Goal: Information Seeking & Learning: Learn about a topic

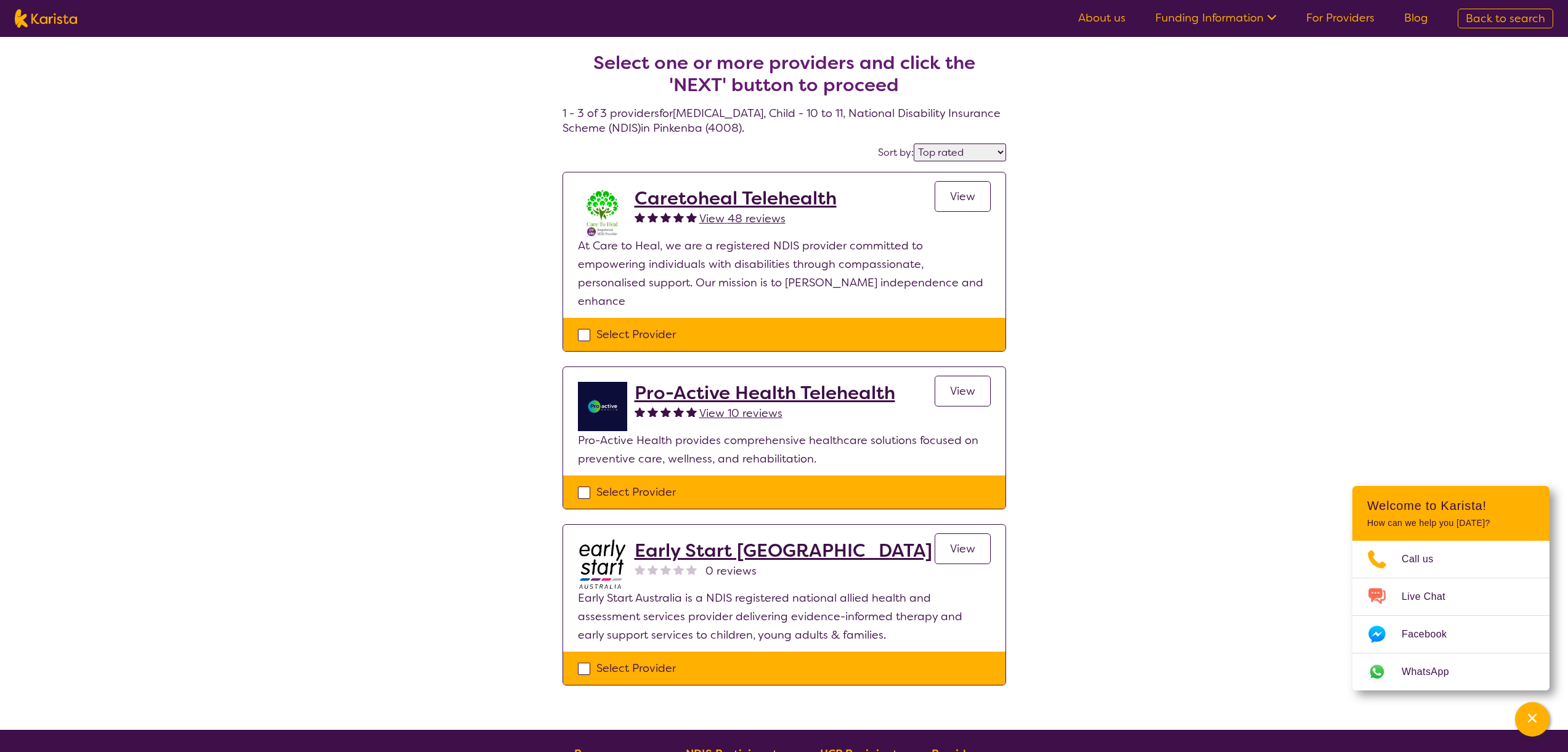
select select "by_score"
click at [29, 25] on img at bounding box center [45, 18] width 62 height 19
select select "[MEDICAL_DATA]"
select select "CH"
select select "NDIS"
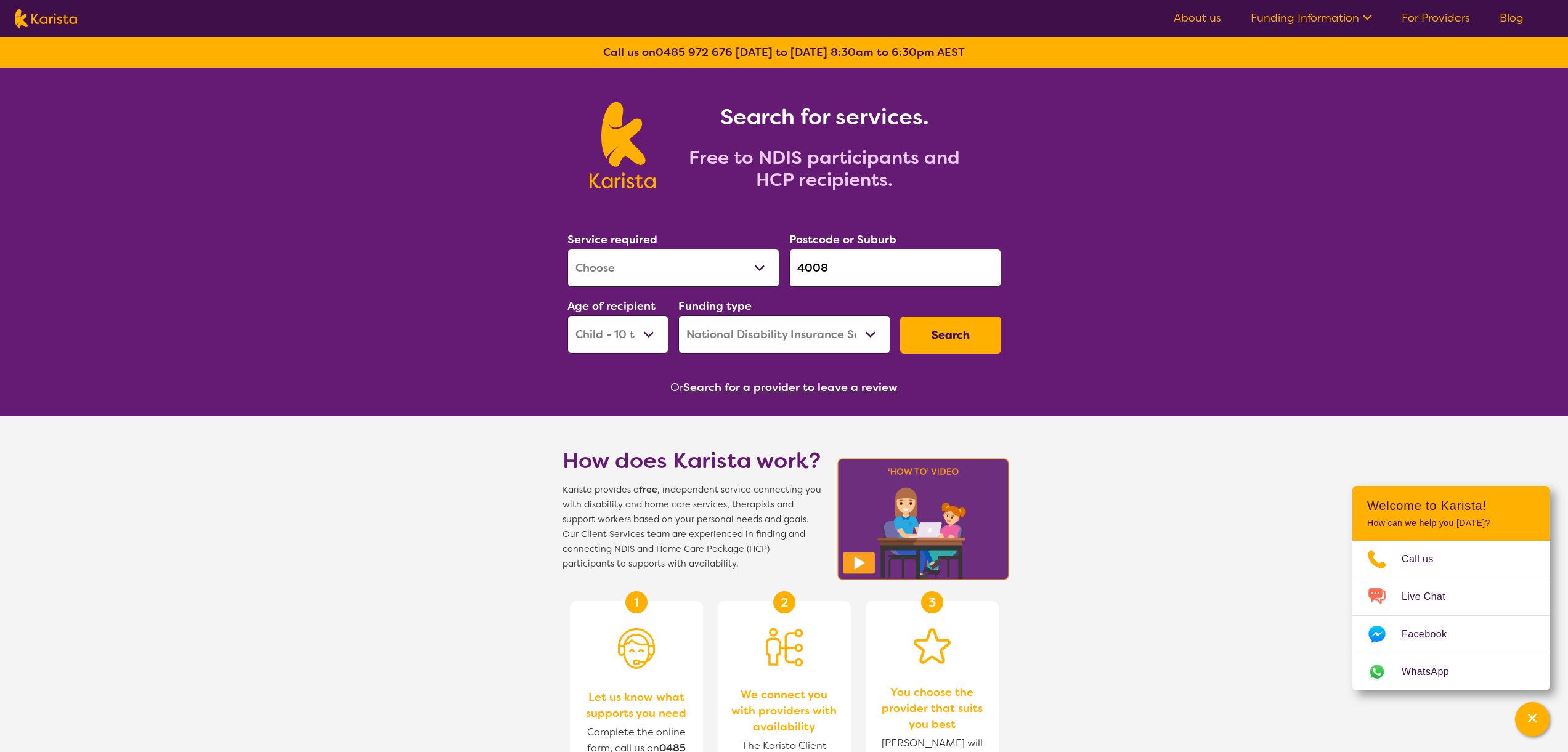
click at [754, 383] on button "Search for a provider to leave a review" at bounding box center [790, 387] width 215 height 19
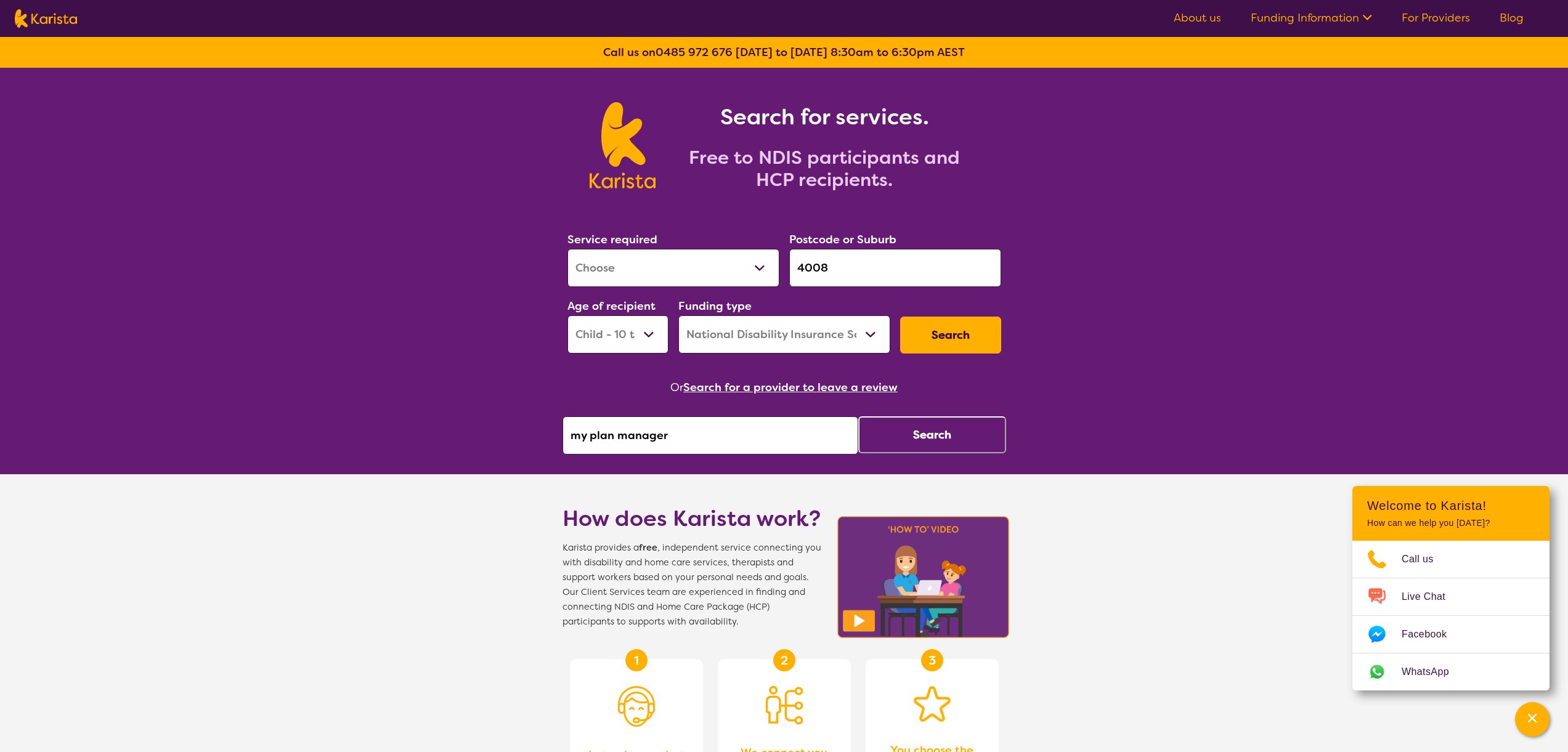
click at [767, 434] on input "my plan manager" at bounding box center [711, 435] width 296 height 38
click button "Search" at bounding box center [932, 435] width 148 height 37
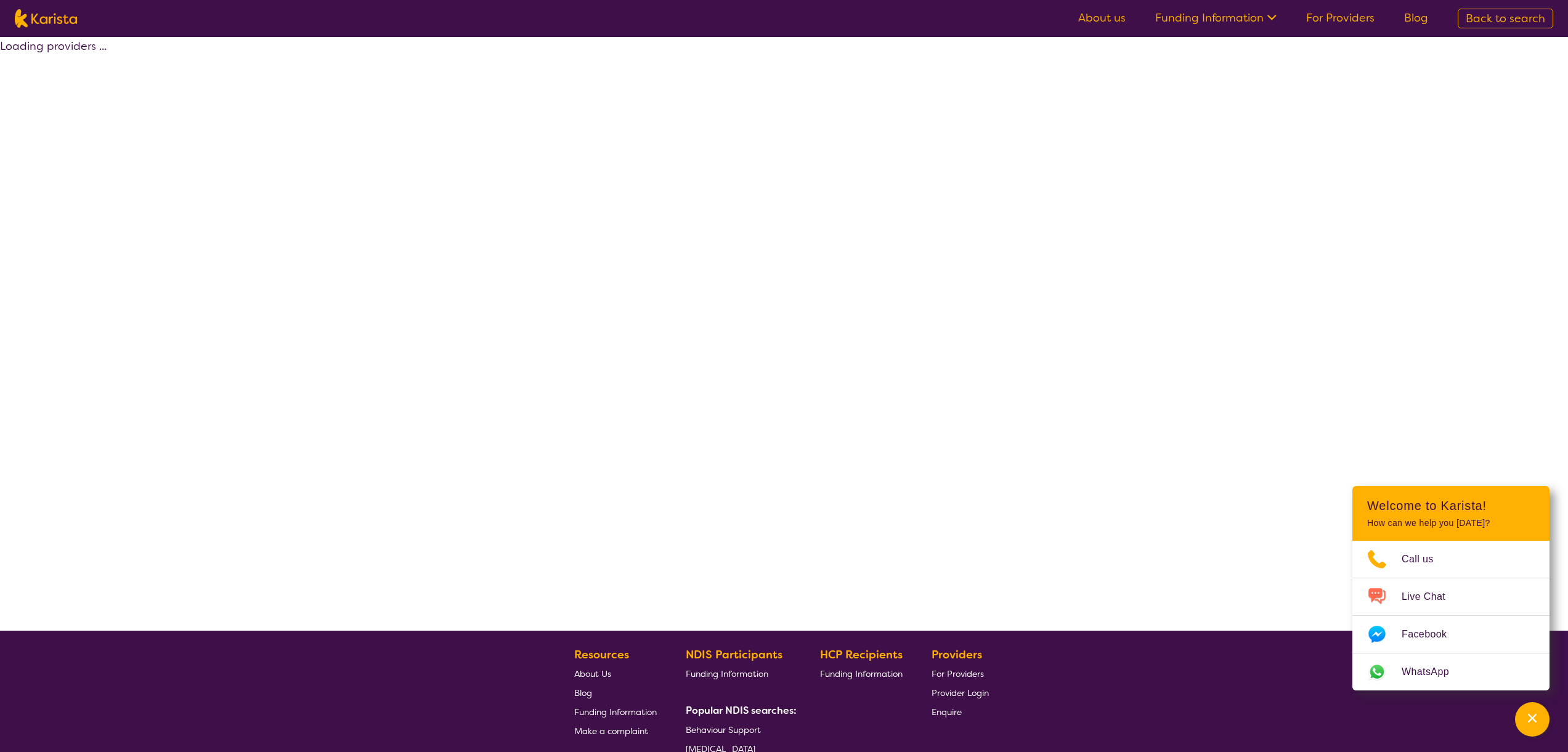
select select "by_score"
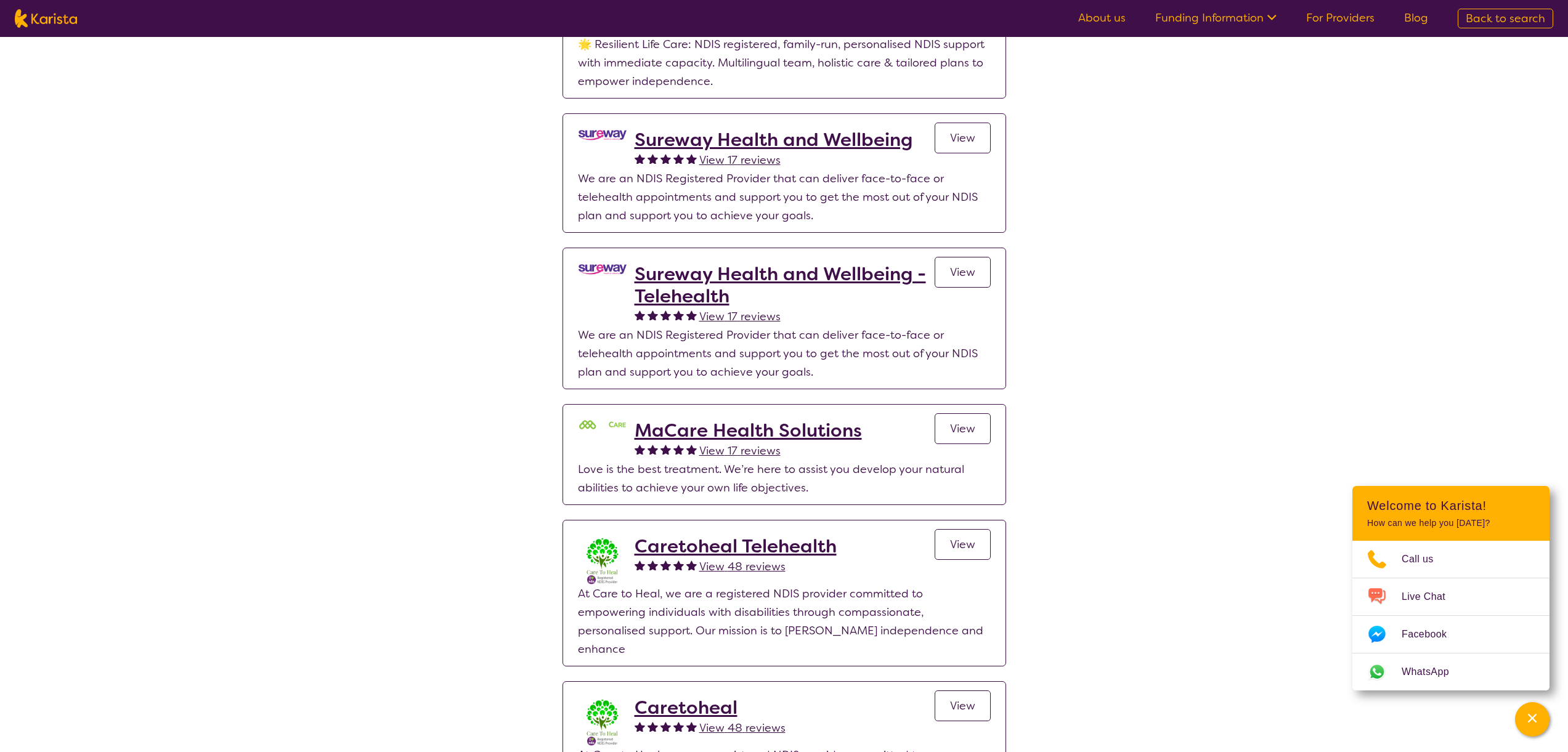
scroll to position [1345, 0]
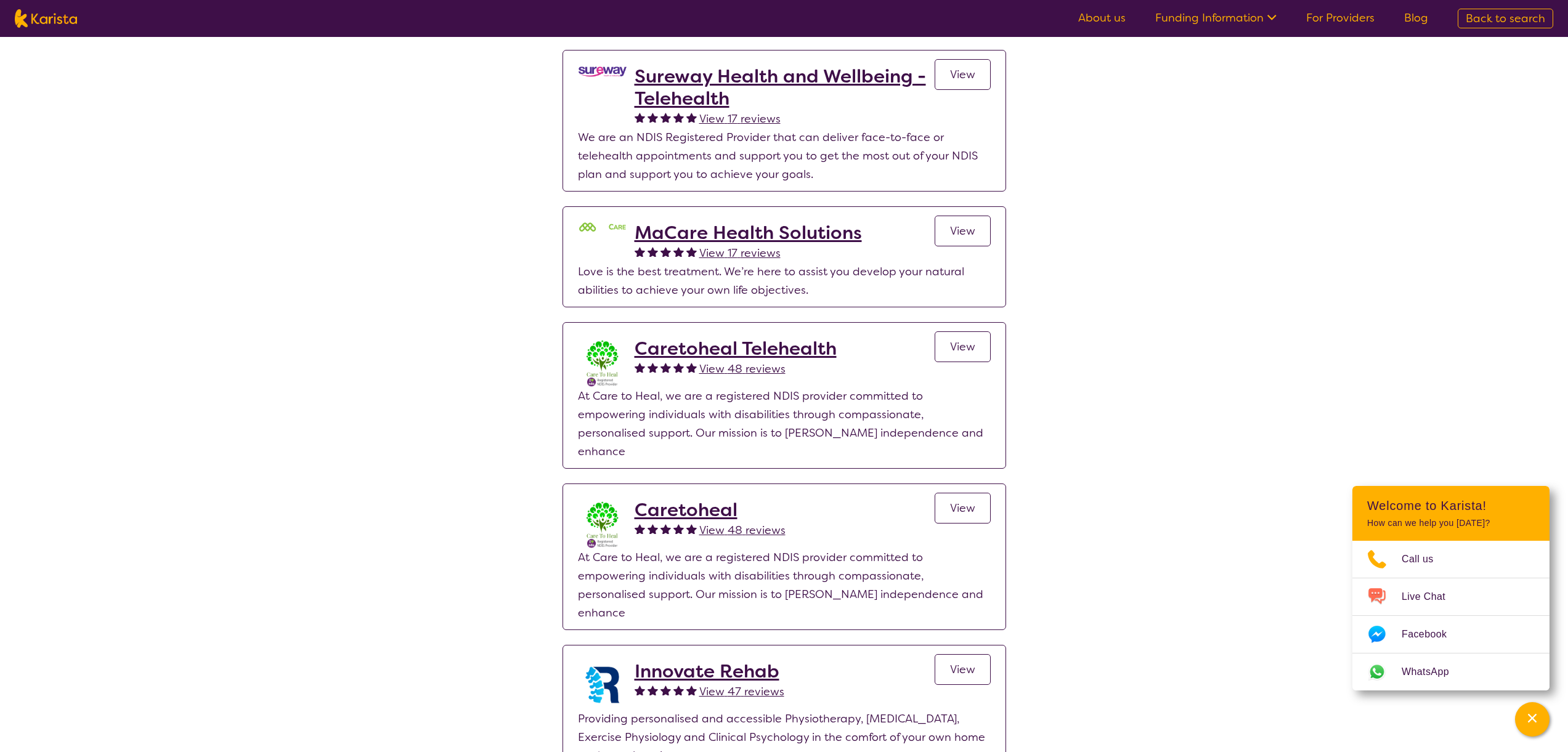
click at [714, 357] on h2 "Caretoheal Telehealth" at bounding box center [735, 348] width 202 height 23
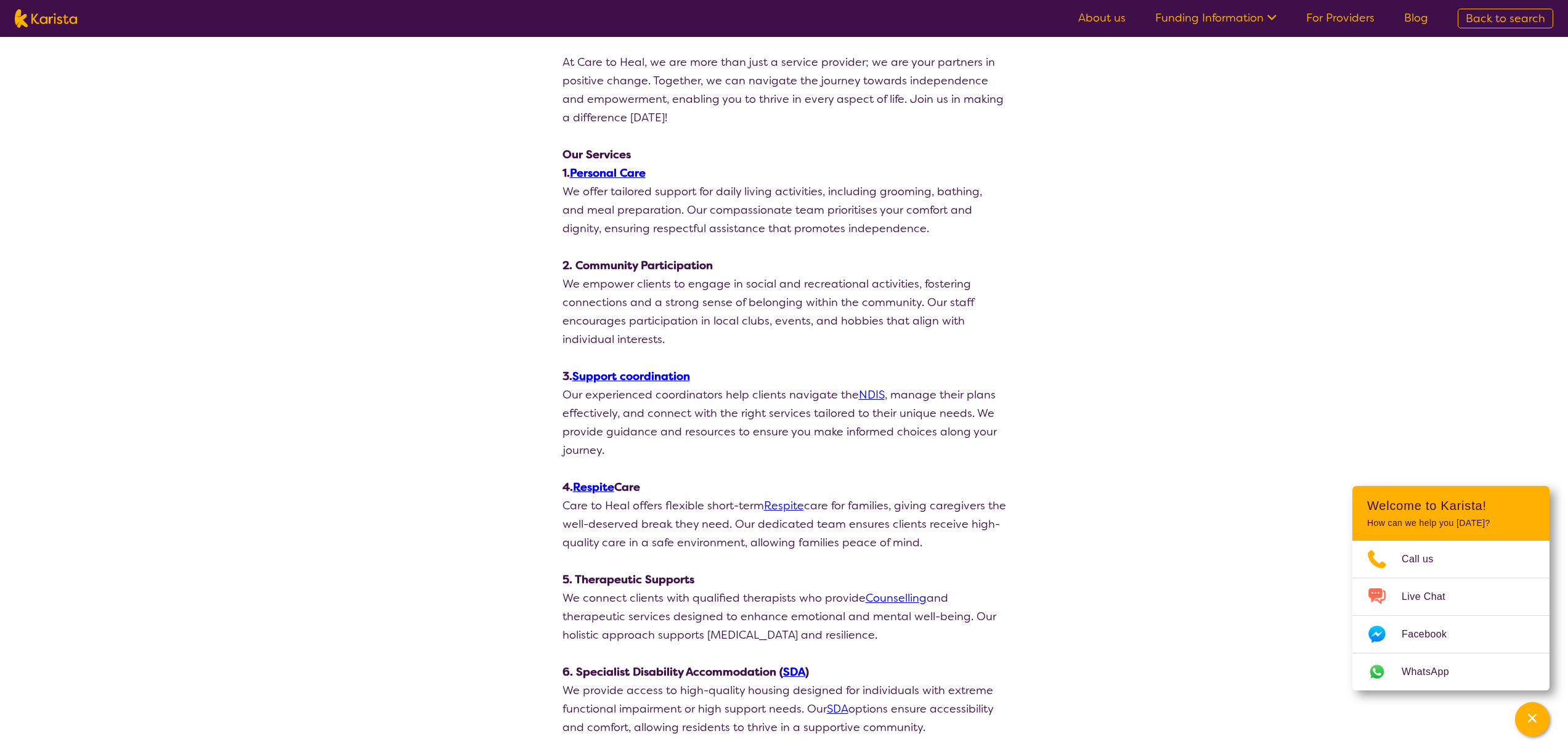
scroll to position [767, 0]
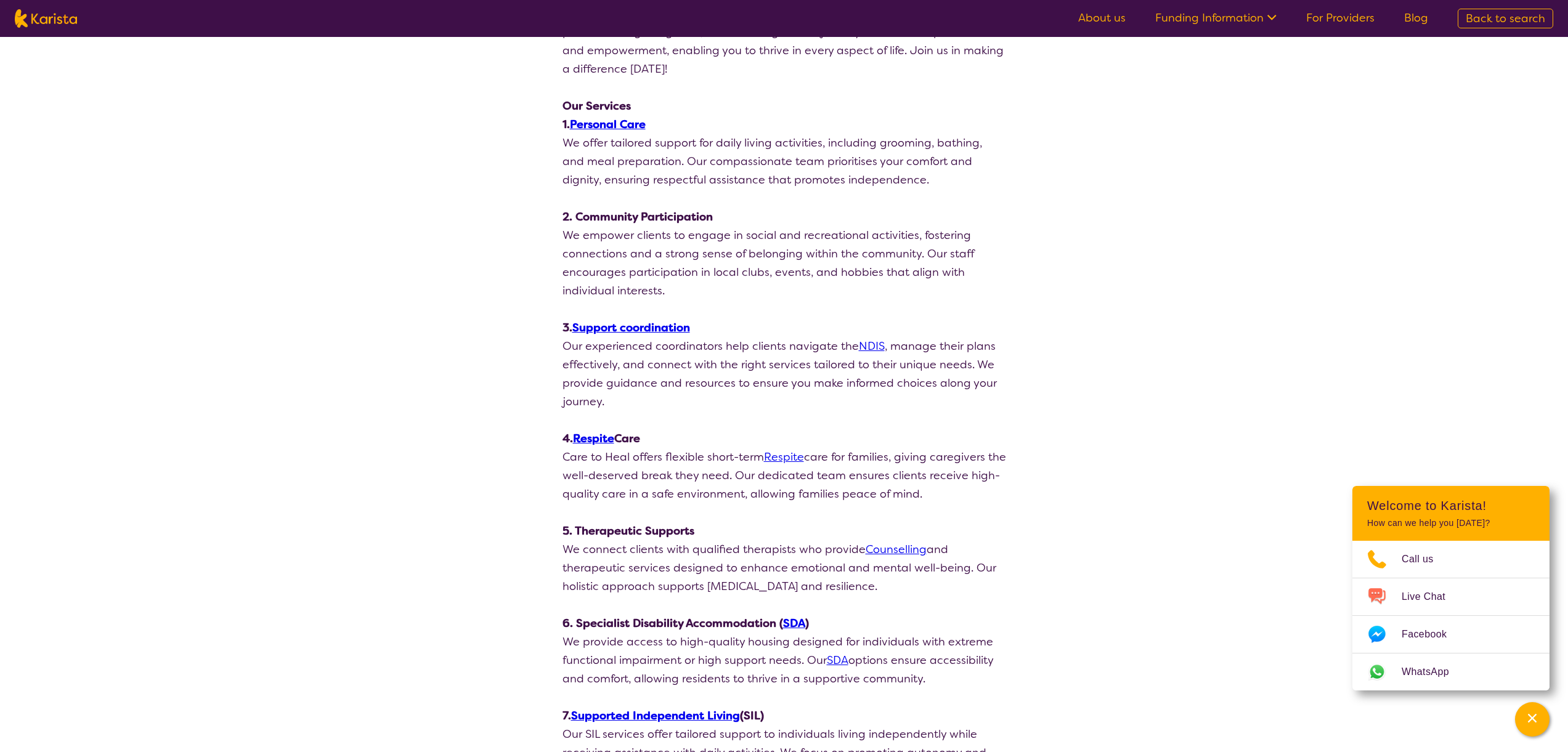
click at [664, 330] on link "Support coordination" at bounding box center [632, 327] width 118 height 15
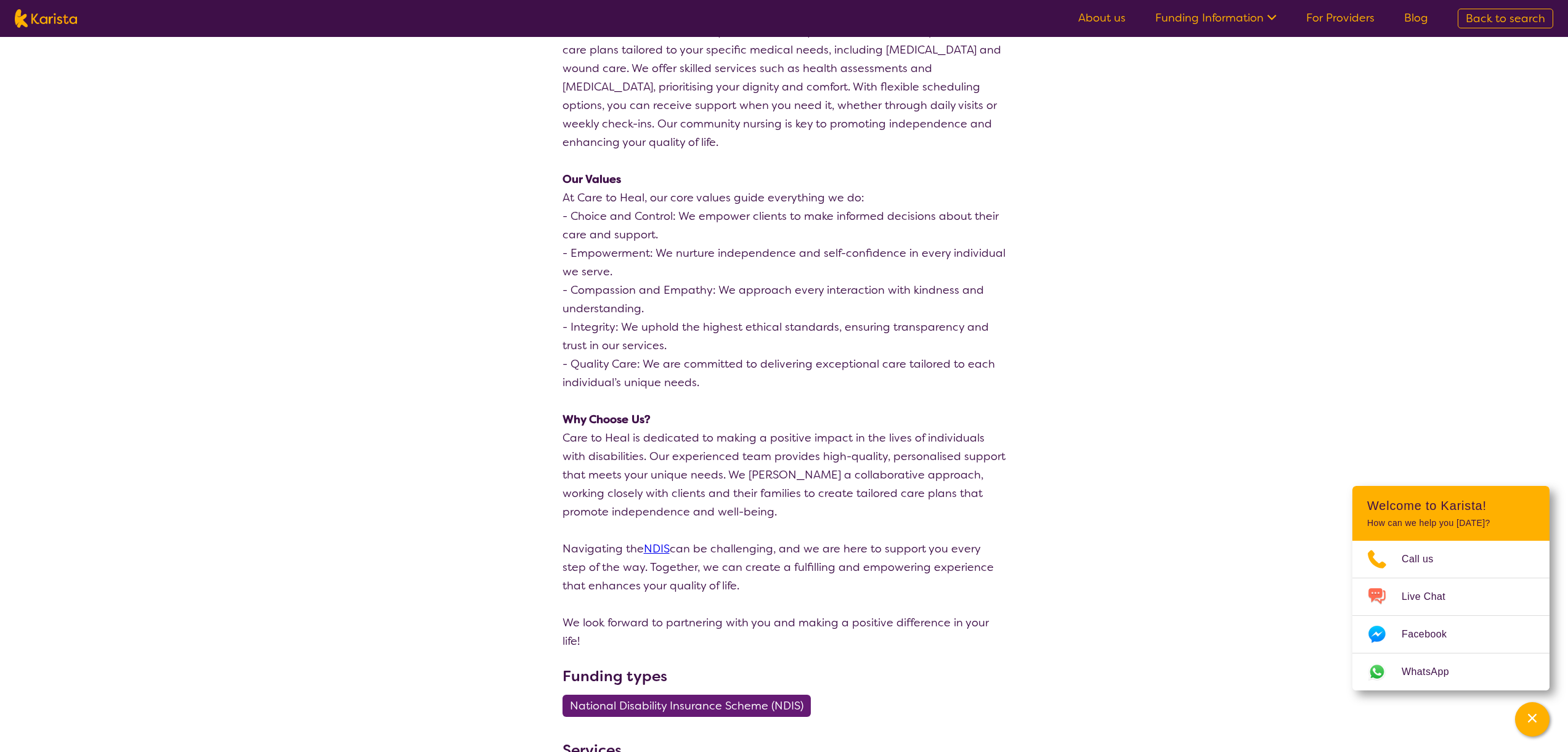
scroll to position [0, 0]
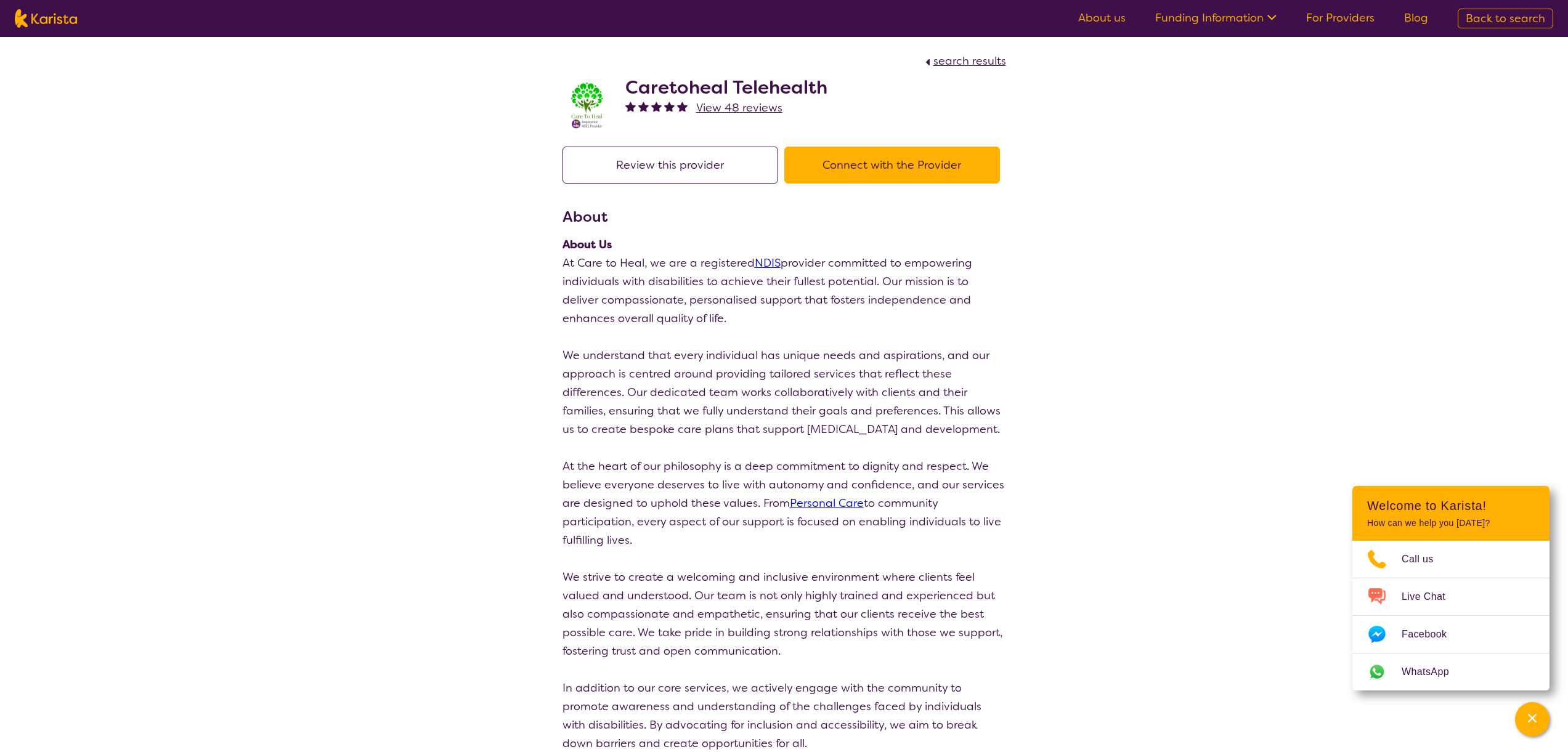
scroll to position [1415, 0]
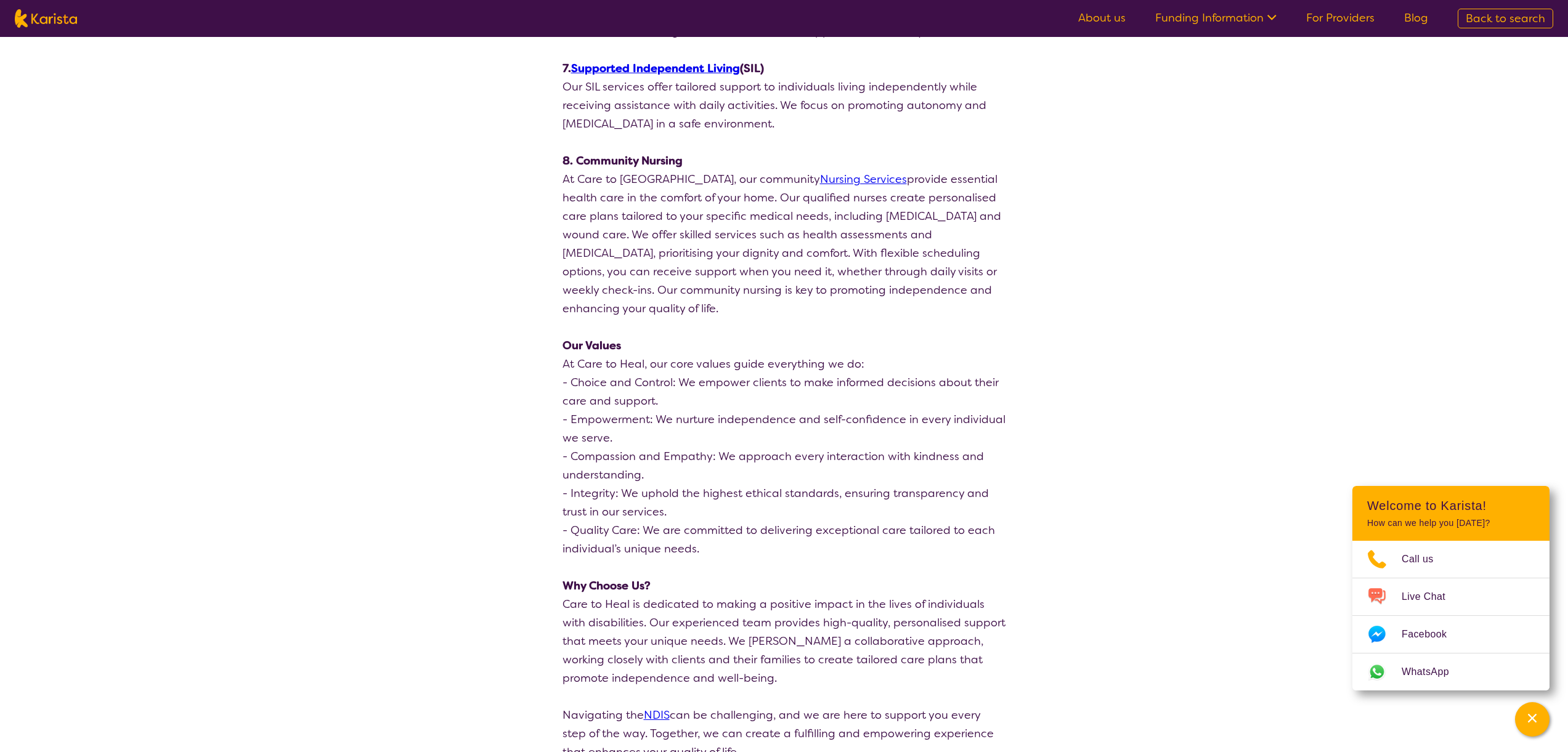
select select "by_score"
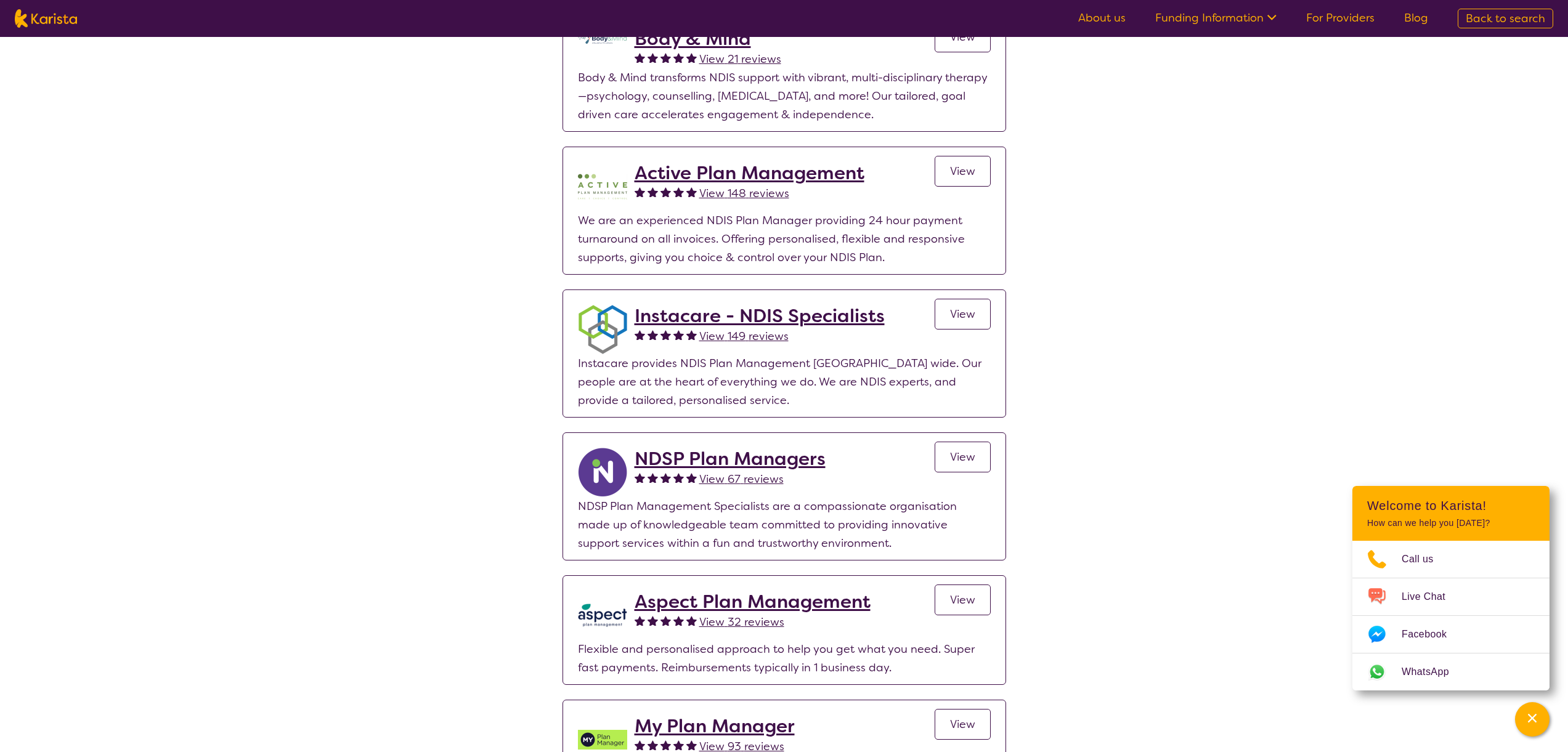
scroll to position [2363, 0]
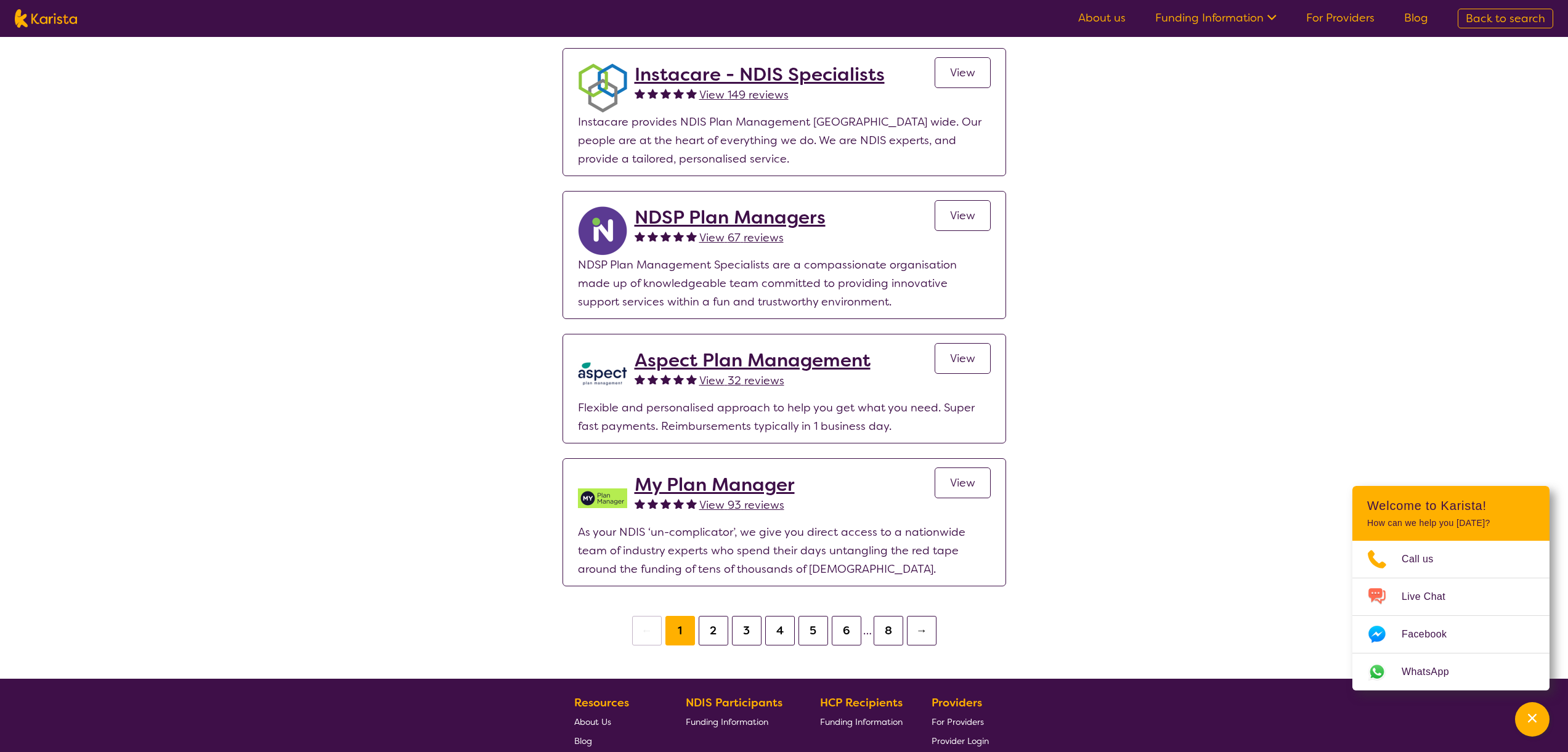
click at [716, 349] on h2 "Aspect Plan Management" at bounding box center [752, 360] width 236 height 23
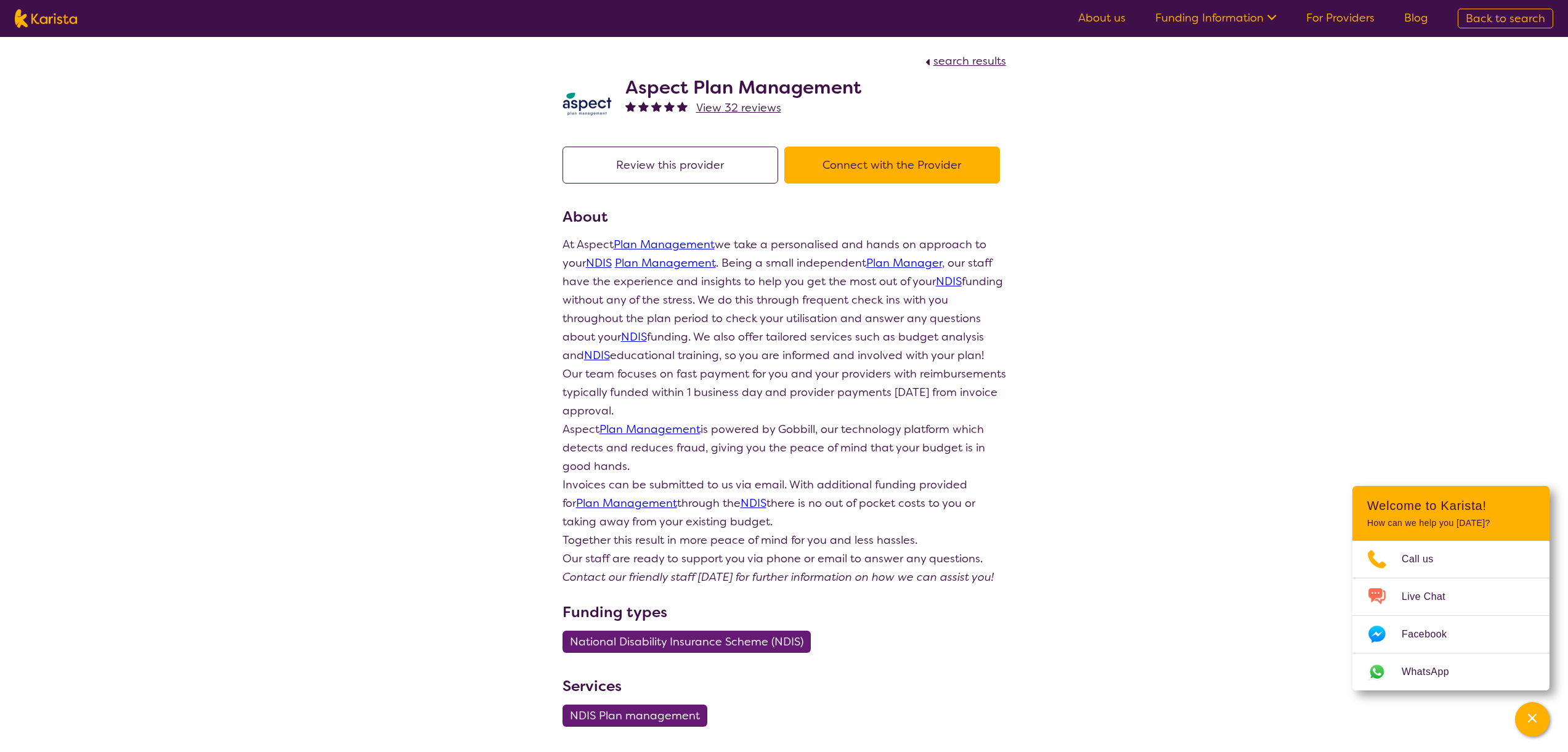
select select "by_score"
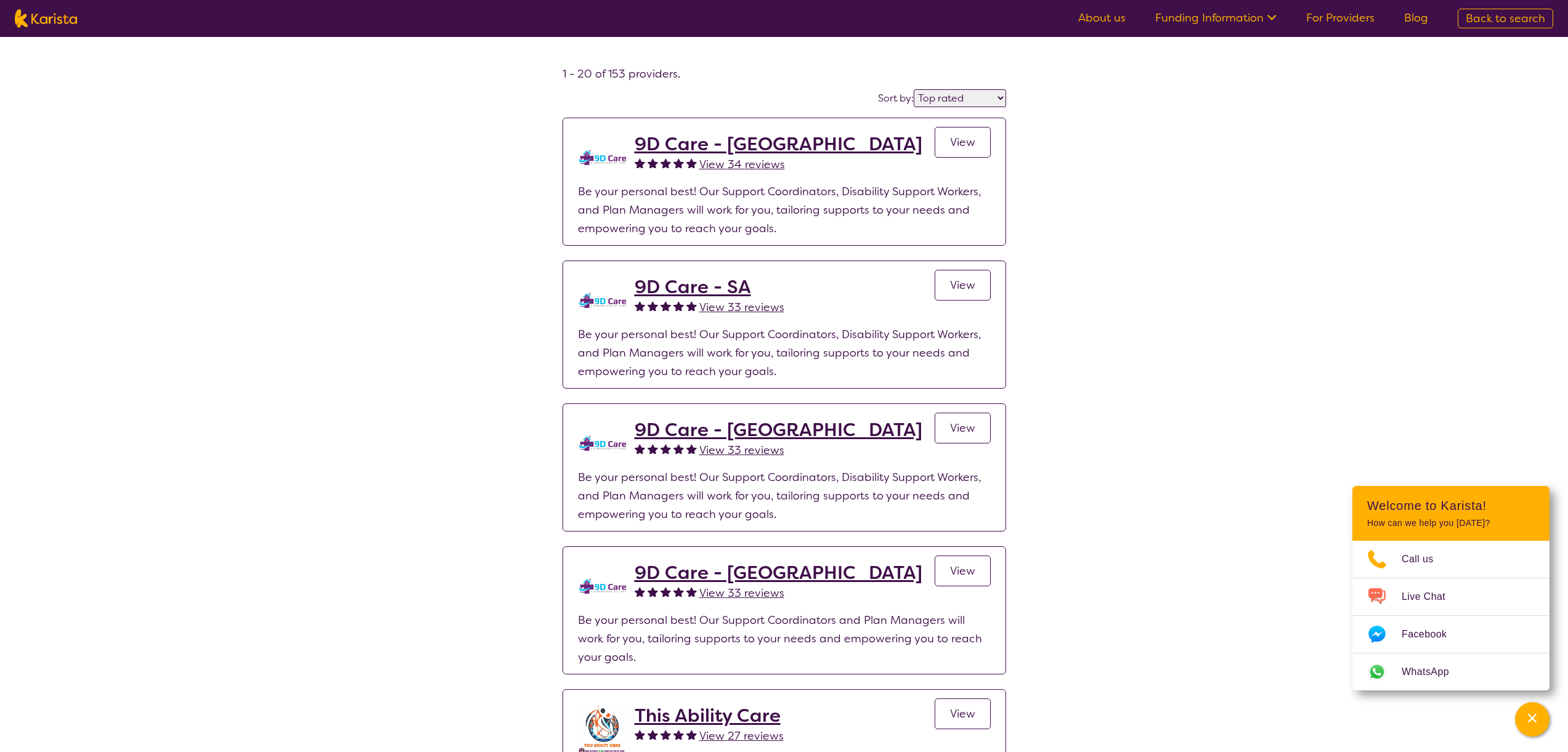
scroll to position [2363, 0]
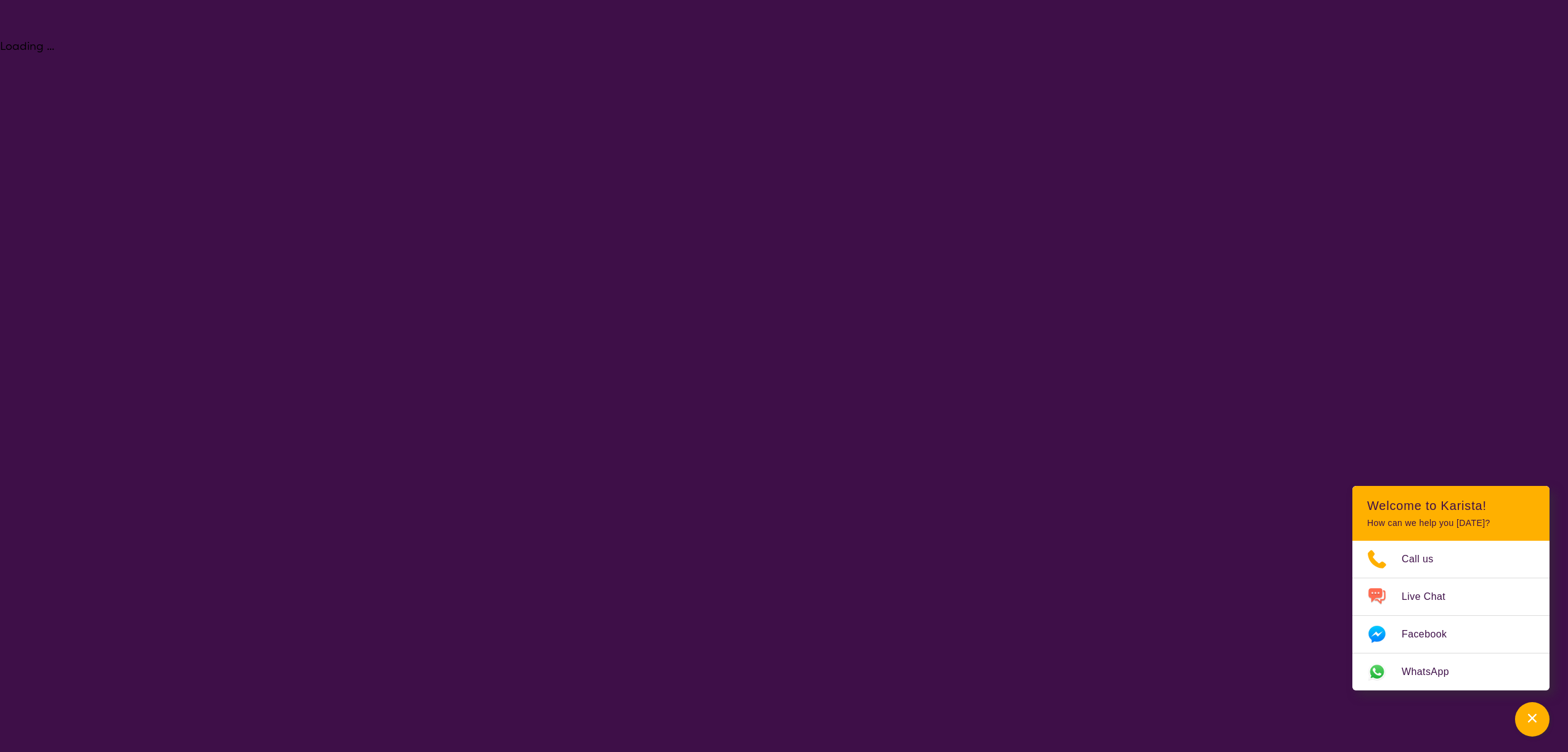
select select "NDIS Support Coordination"
select select "CH"
select select "NDIS"
select select "NDIS Support Coordination"
select select "CH"
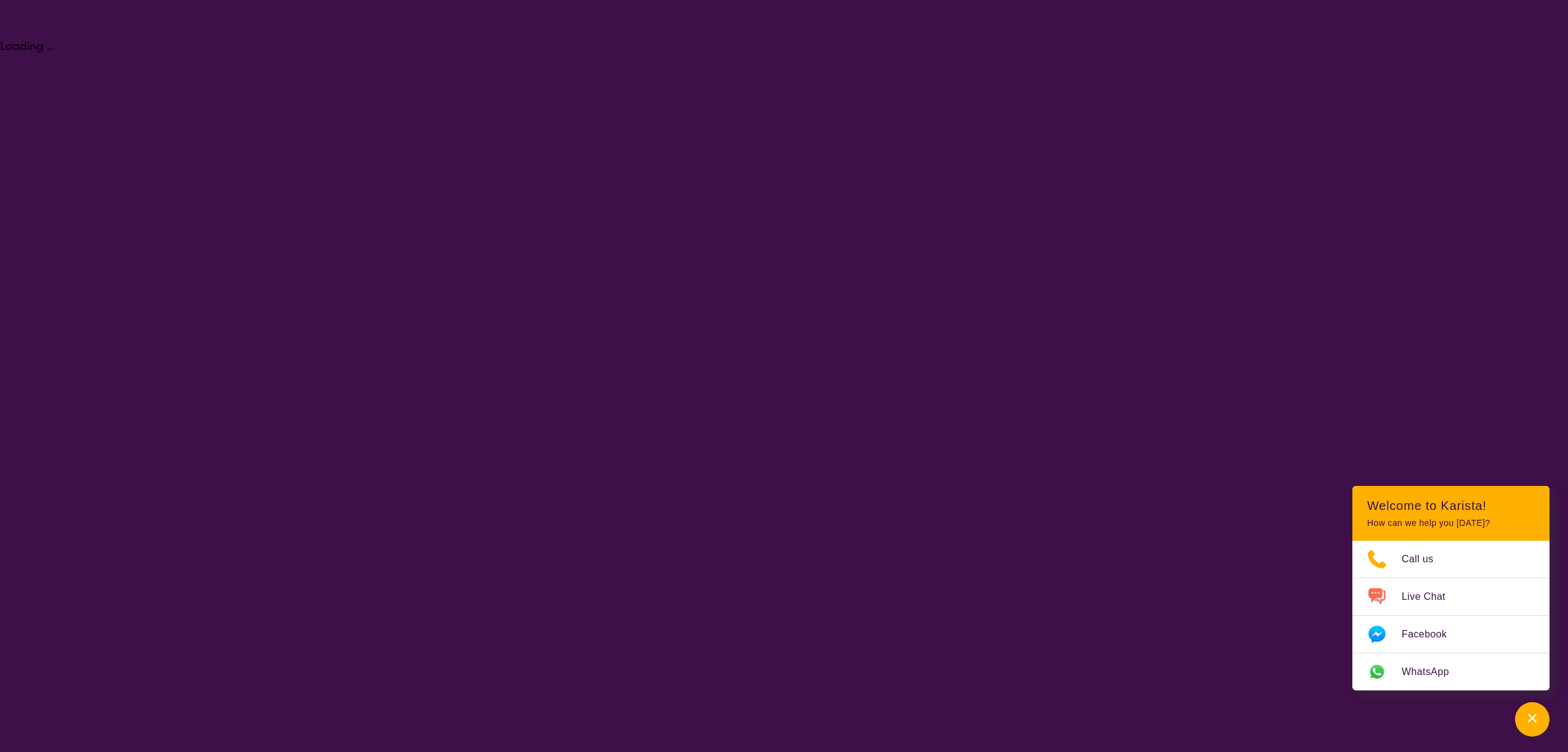
select select "NDIS"
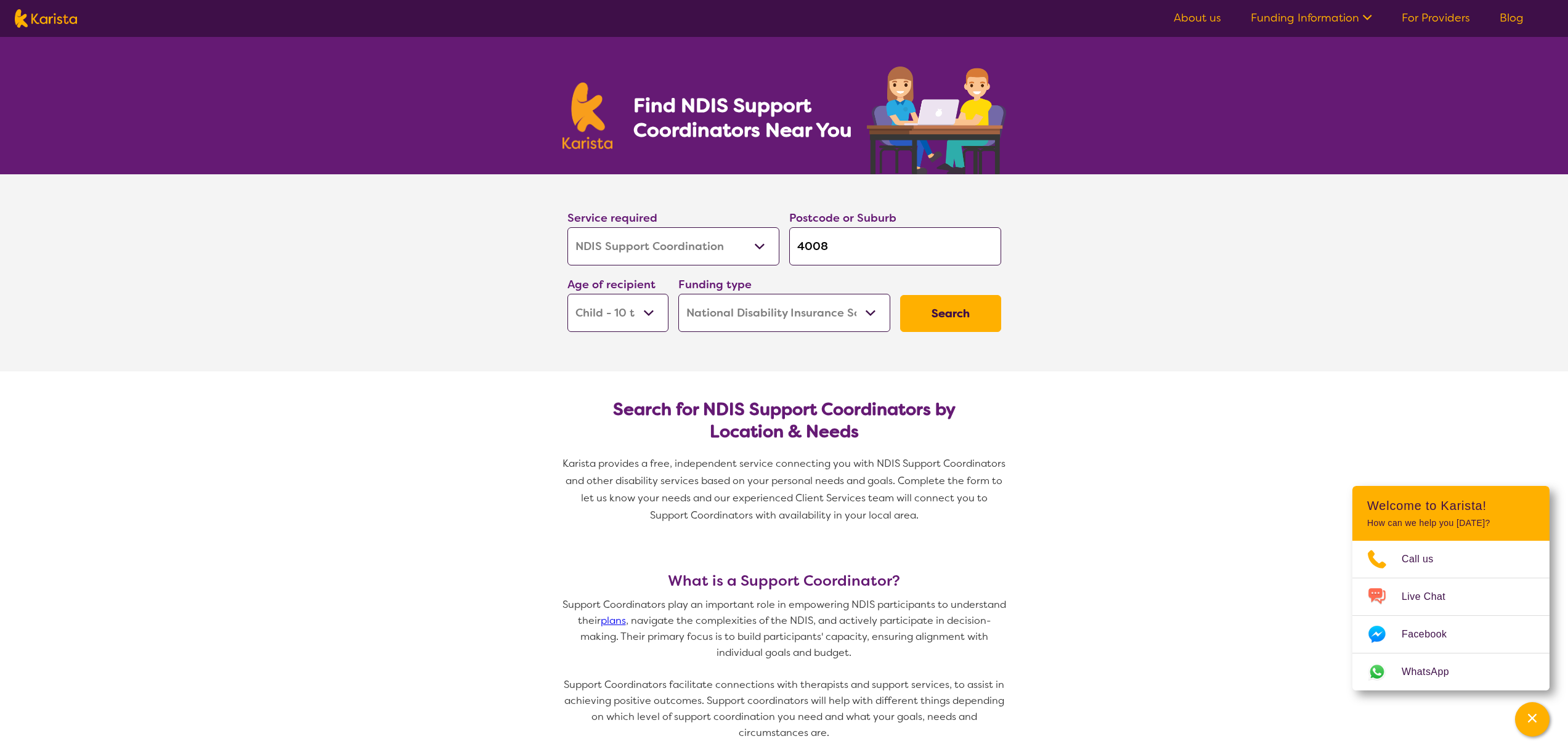
click at [33, 8] on nav "About us Funding Information NDIS - National Disability Insurance Scheme HCP - …" at bounding box center [784, 19] width 1568 height 37
click at [37, 19] on img at bounding box center [45, 18] width 62 height 19
select select "NDIS Support Coordination"
select select "CH"
select select "NDIS"
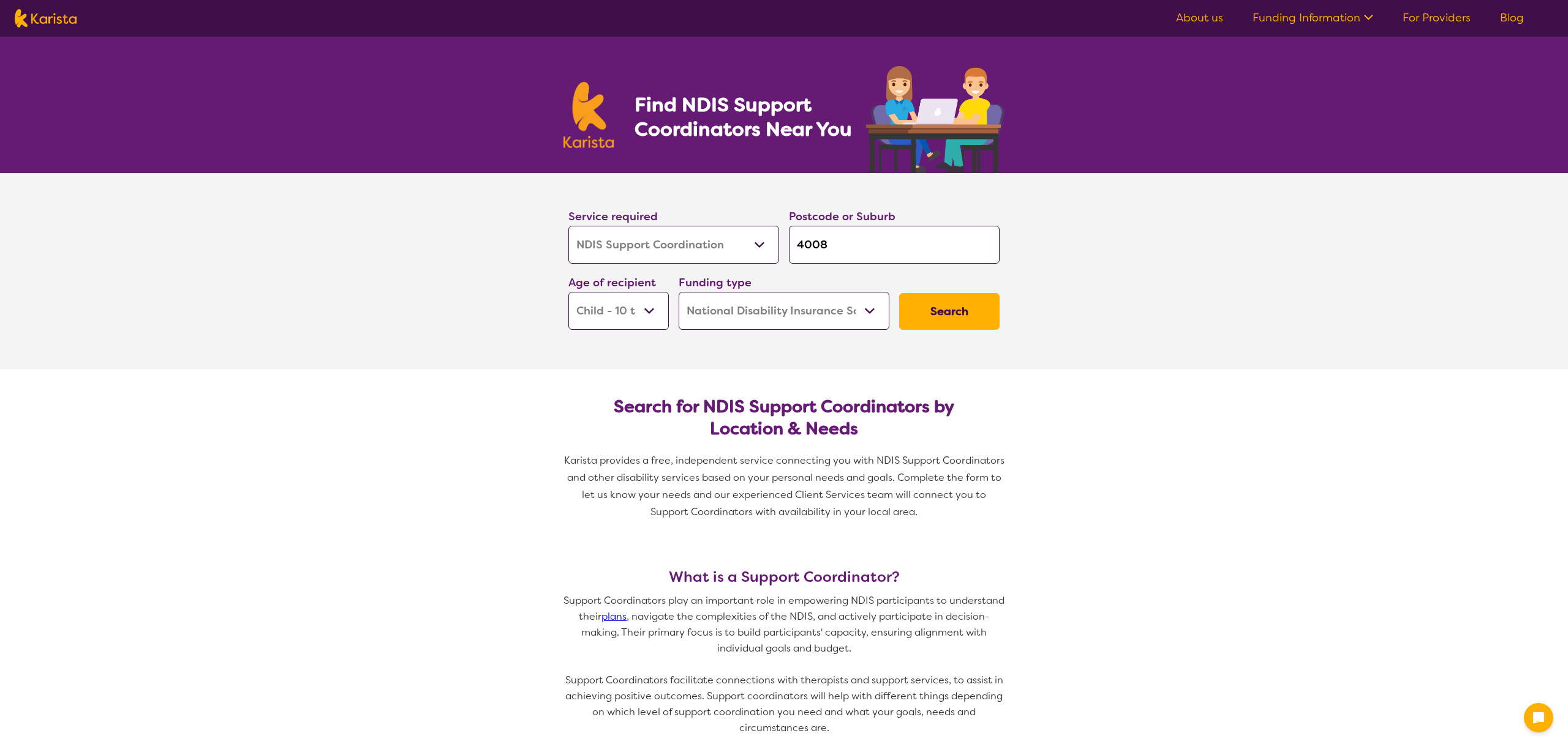
select select "NDIS Support Coordination"
select select "CH"
select select "NDIS"
select select "NDIS Support Coordination"
select select "CH"
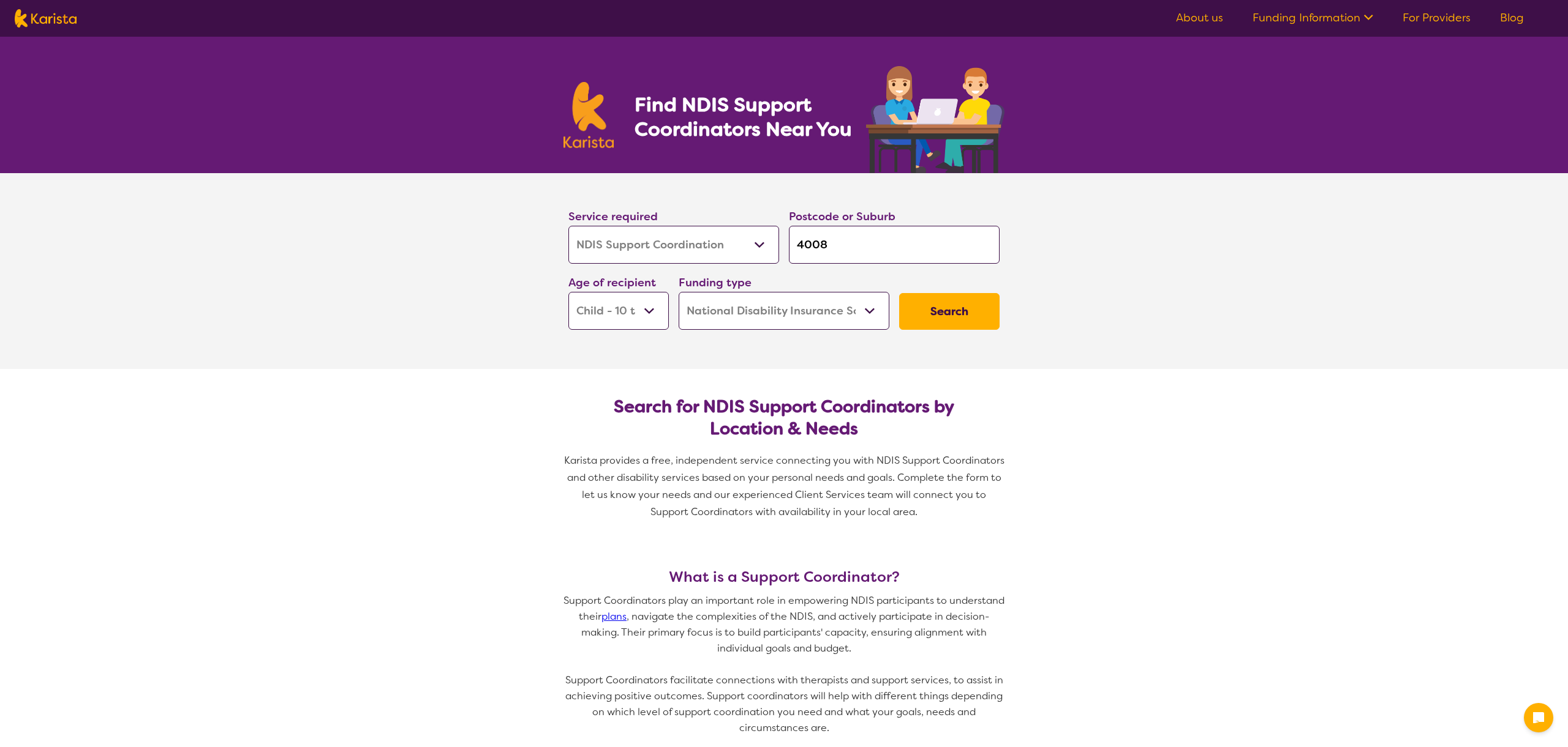
select select "NDIS"
